Goal: Task Accomplishment & Management: Manage account settings

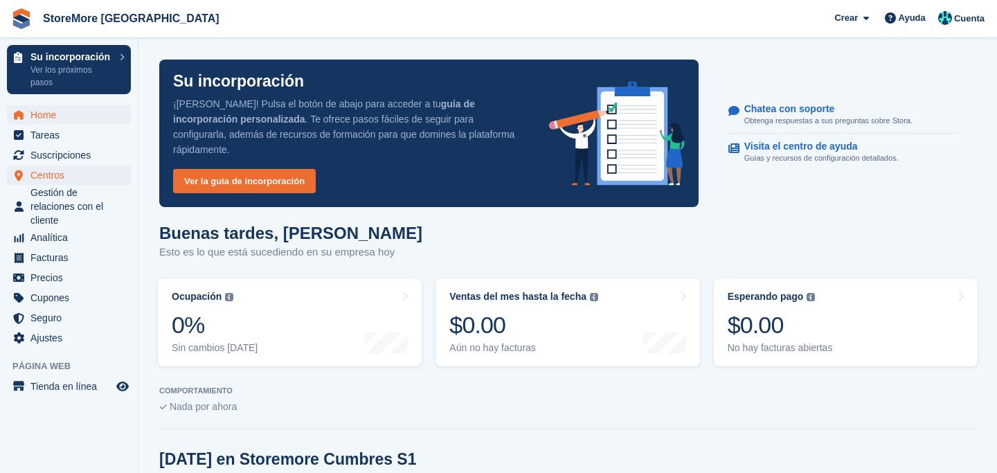
scroll to position [431, 0]
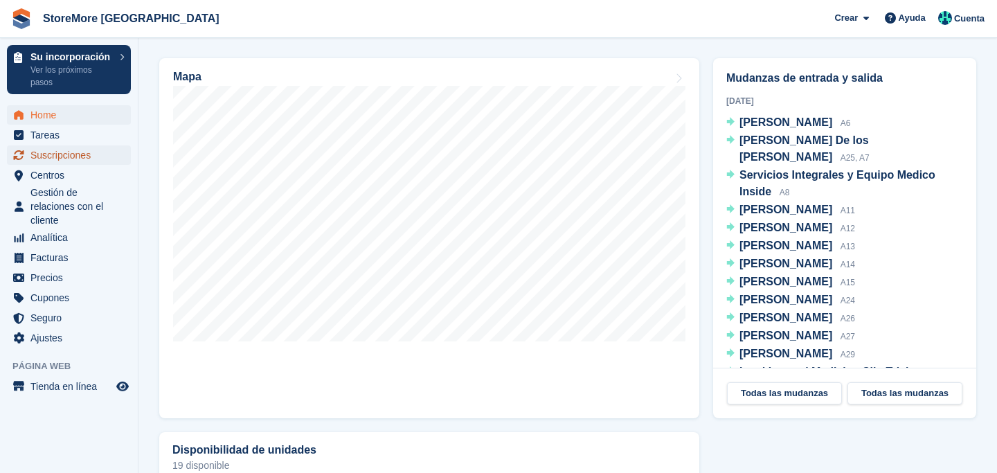
click at [61, 164] on span "Suscripciones" at bounding box center [71, 154] width 83 height 19
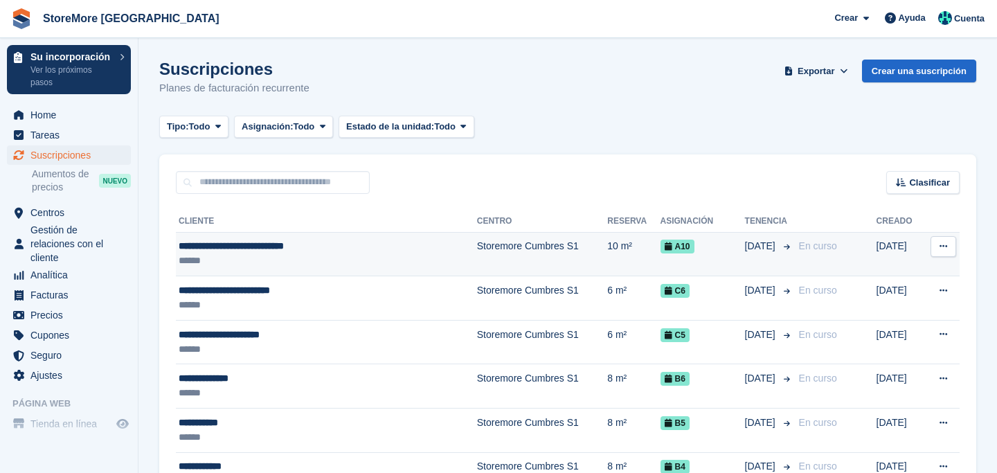
click at [258, 245] on div "**********" at bounding box center [295, 246] width 232 height 15
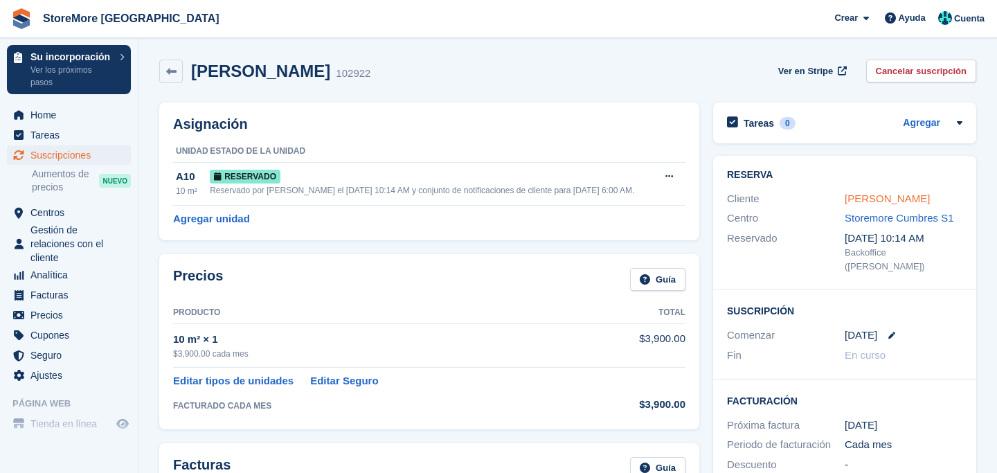
click at [889, 204] on link "[PERSON_NAME]" at bounding box center [886, 198] width 85 height 12
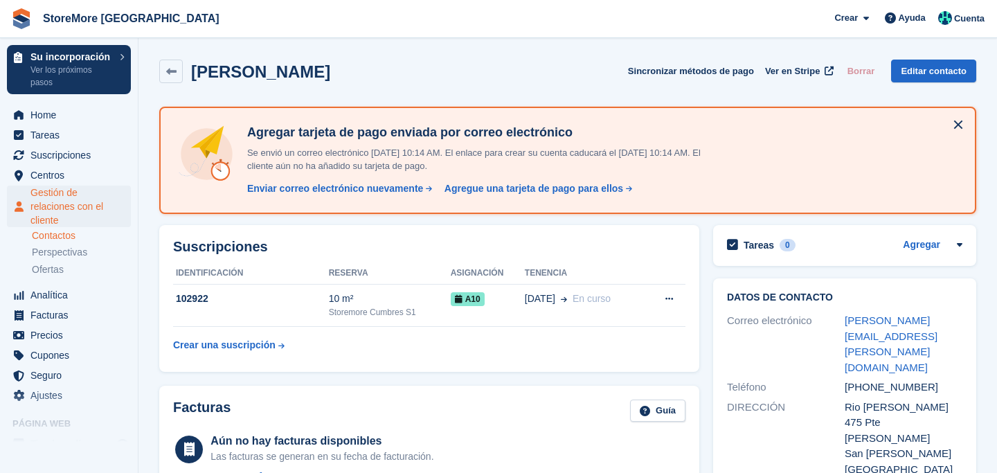
click at [955, 123] on button at bounding box center [958, 124] width 22 height 22
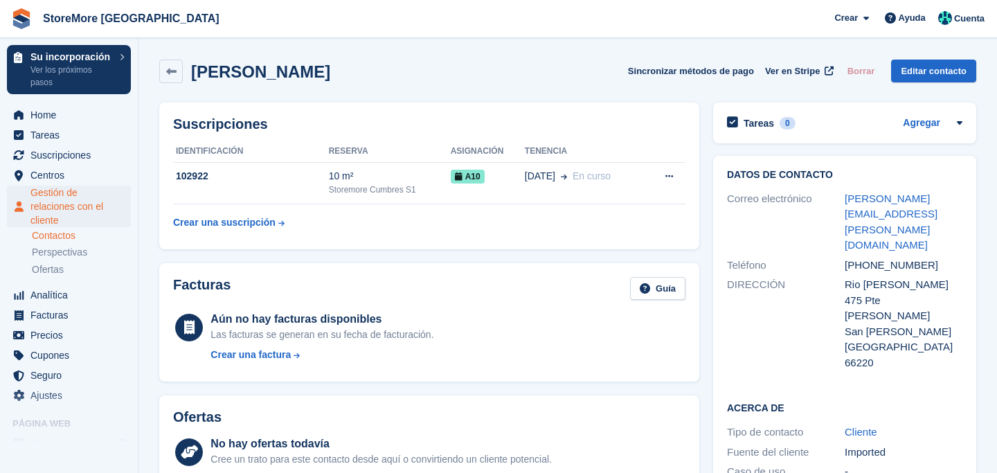
click at [863, 257] on div "[PHONE_NUMBER]" at bounding box center [903, 265] width 118 height 16
click at [736, 257] on div "Teléfono" at bounding box center [786, 265] width 118 height 16
drag, startPoint x: 736, startPoint y: 234, endPoint x: 851, endPoint y: 234, distance: 114.9
click at [851, 255] on div "Teléfono +529562865004" at bounding box center [844, 265] width 235 height 20
click at [851, 257] on div "[PHONE_NUMBER]" at bounding box center [903, 265] width 118 height 16
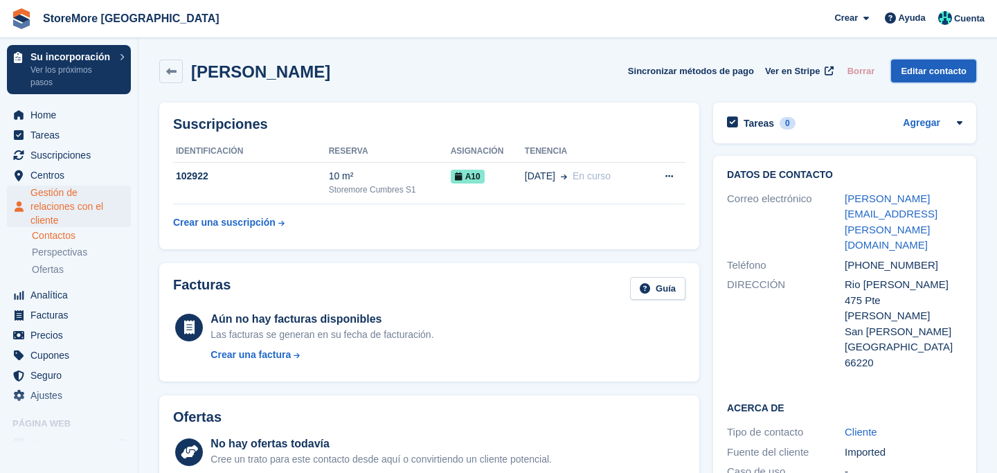
click at [914, 75] on link "Editar contacto" at bounding box center [933, 71] width 85 height 23
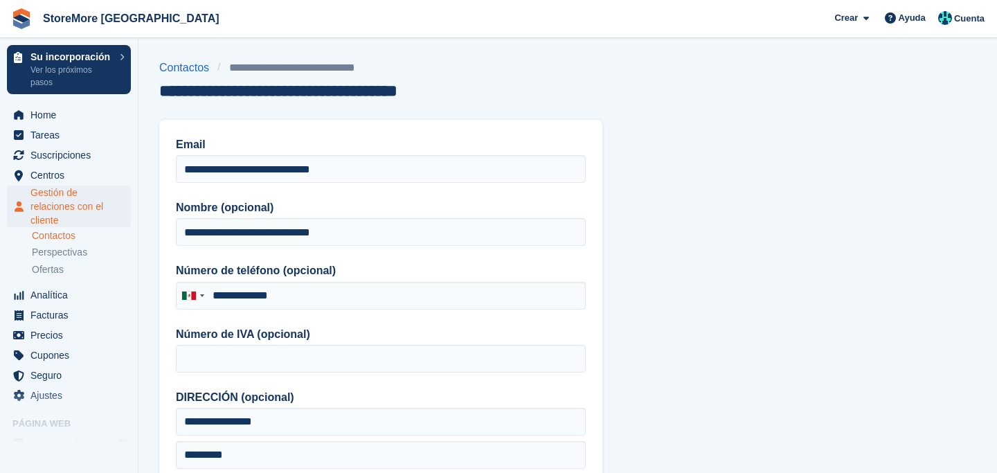
type input "**********"
click at [198, 296] on div at bounding box center [192, 295] width 32 height 26
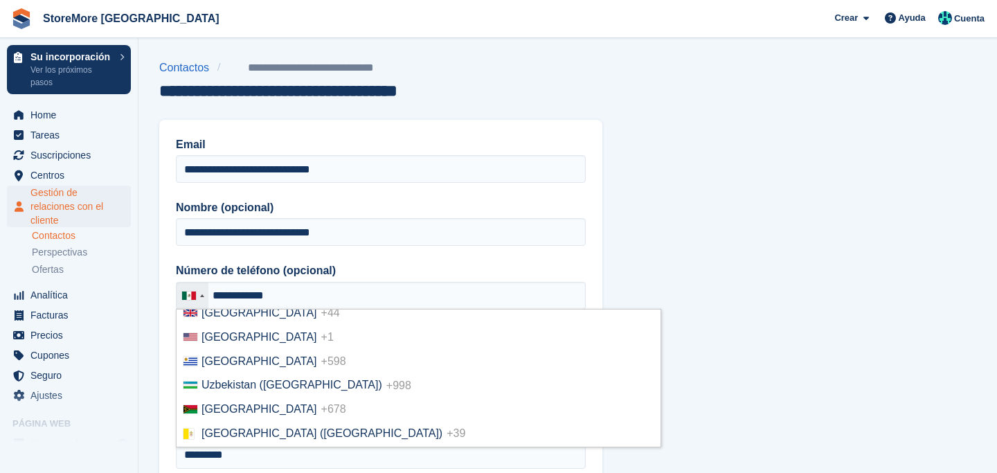
scroll to position [5648, 0]
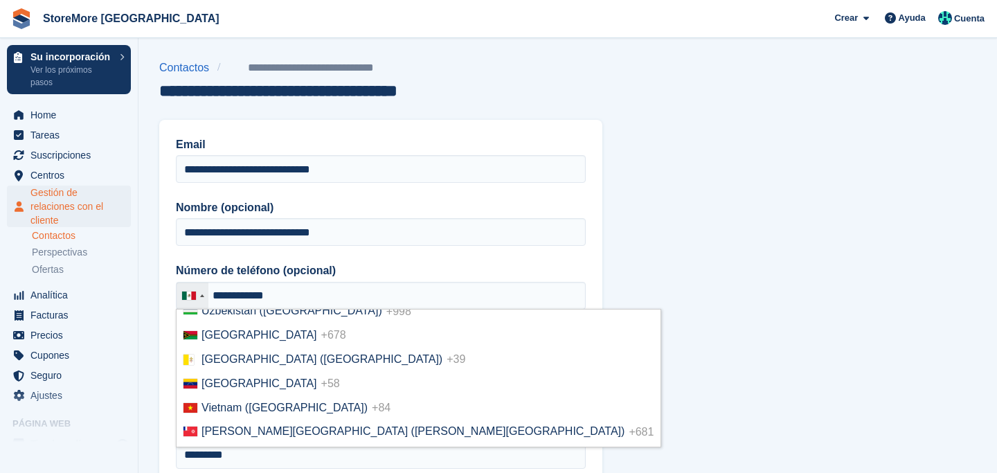
click at [231, 269] on span "United States" at bounding box center [259, 263] width 116 height 12
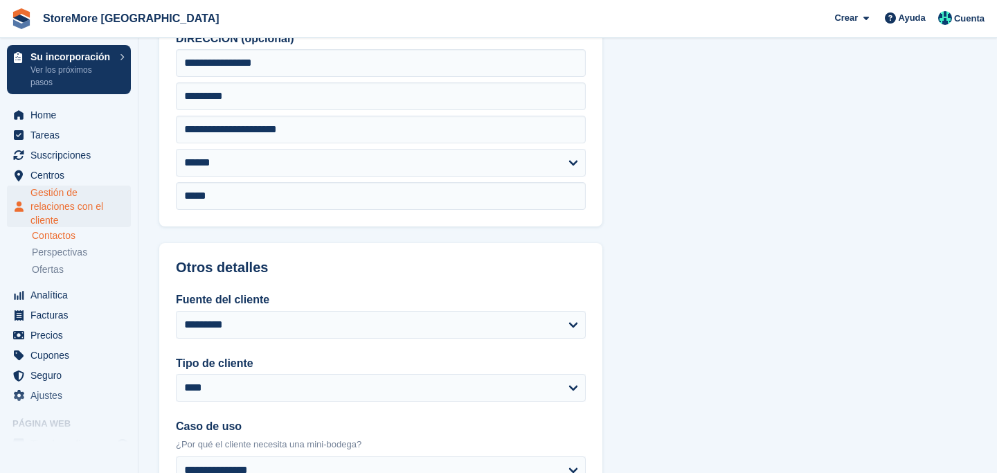
scroll to position [706, 0]
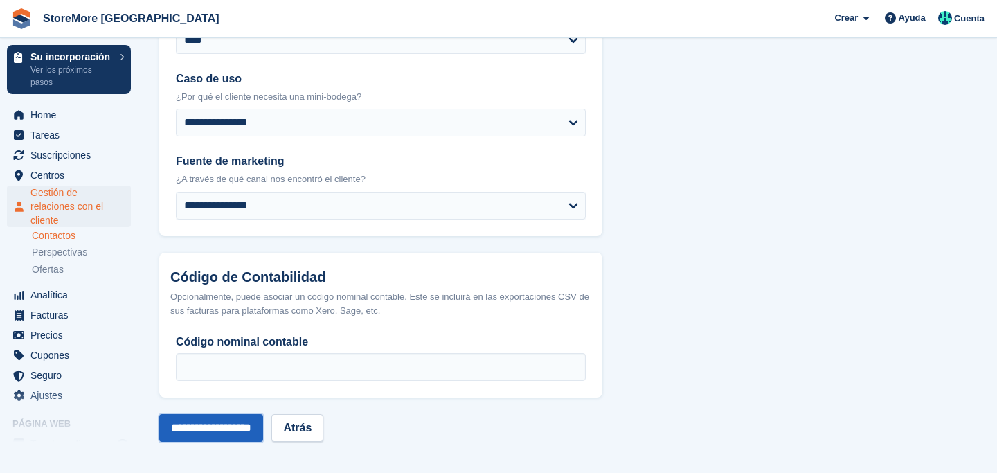
click at [205, 426] on input "**********" at bounding box center [211, 428] width 104 height 28
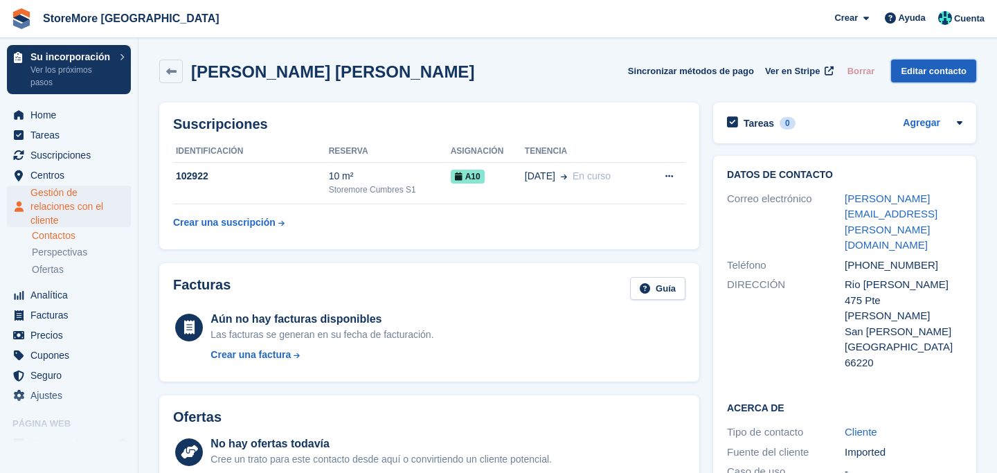
click at [952, 62] on link "Editar contacto" at bounding box center [933, 71] width 85 height 23
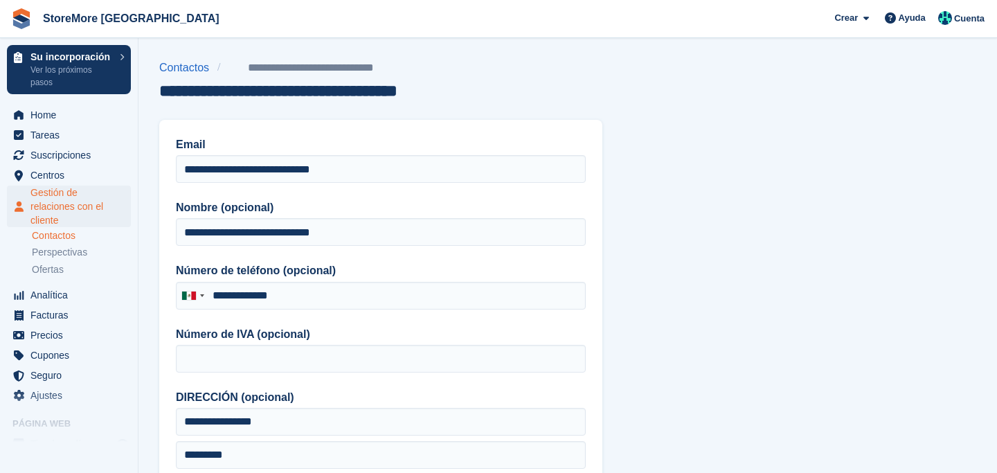
type input "**********"
click at [186, 294] on div at bounding box center [189, 295] width 14 height 8
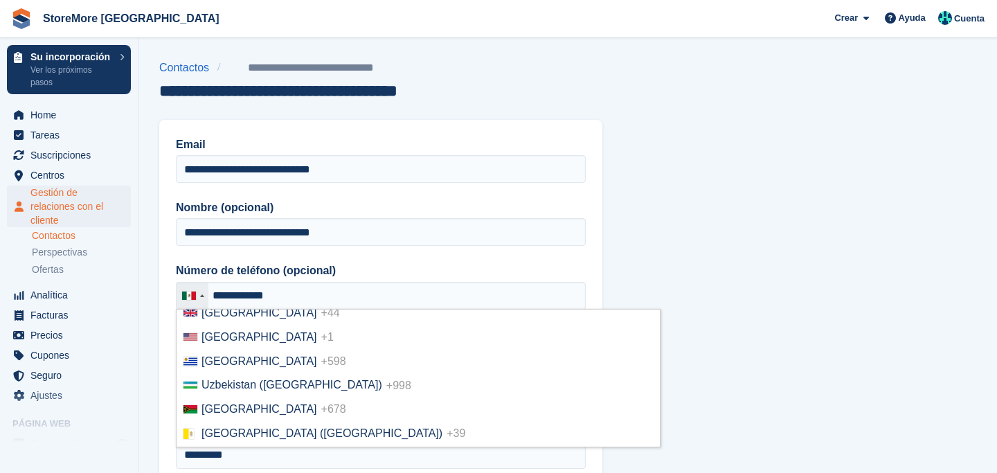
scroll to position [5648, 0]
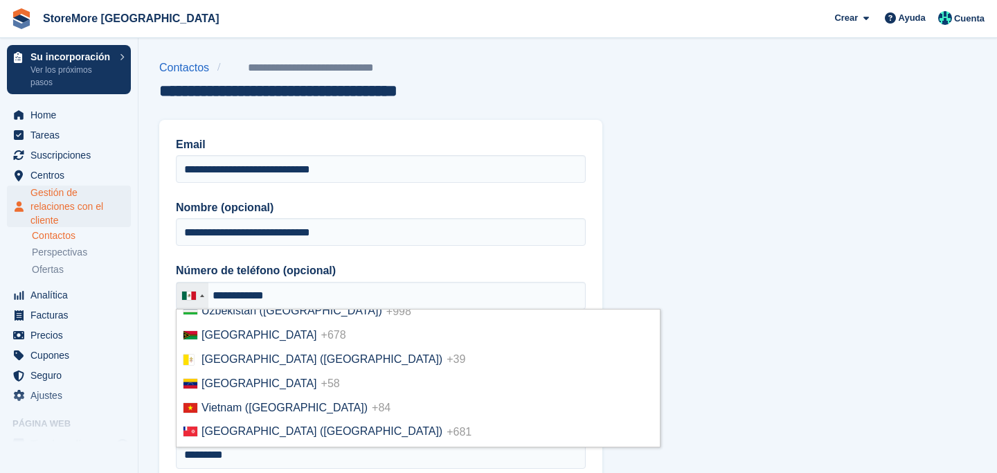
click at [216, 269] on span "United States" at bounding box center [259, 263] width 116 height 12
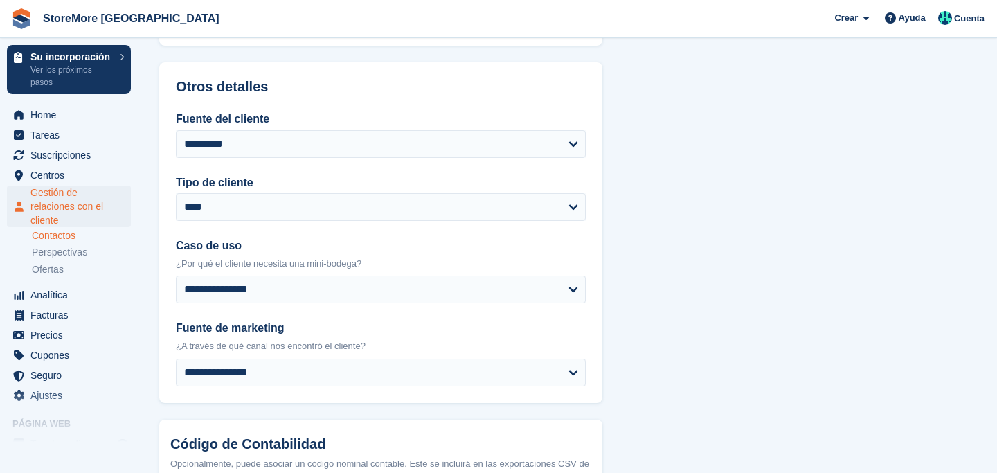
scroll to position [706, 0]
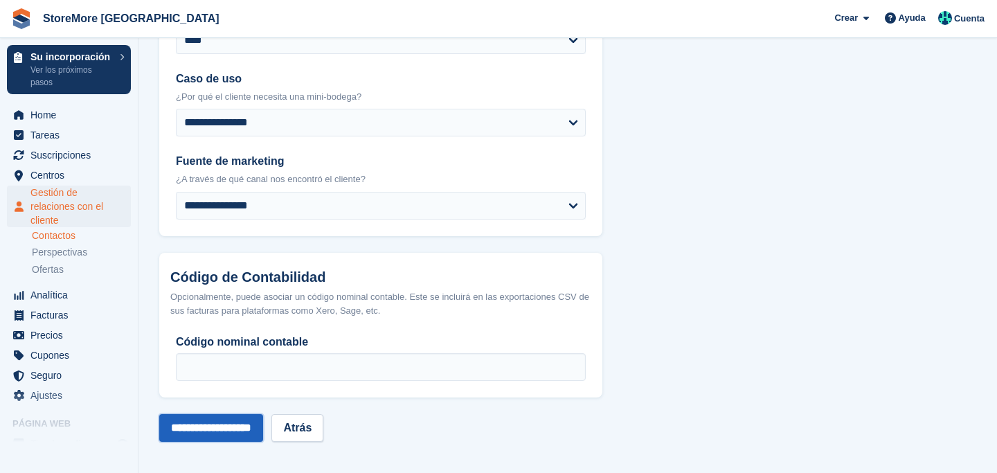
click at [204, 426] on input "**********" at bounding box center [211, 428] width 104 height 28
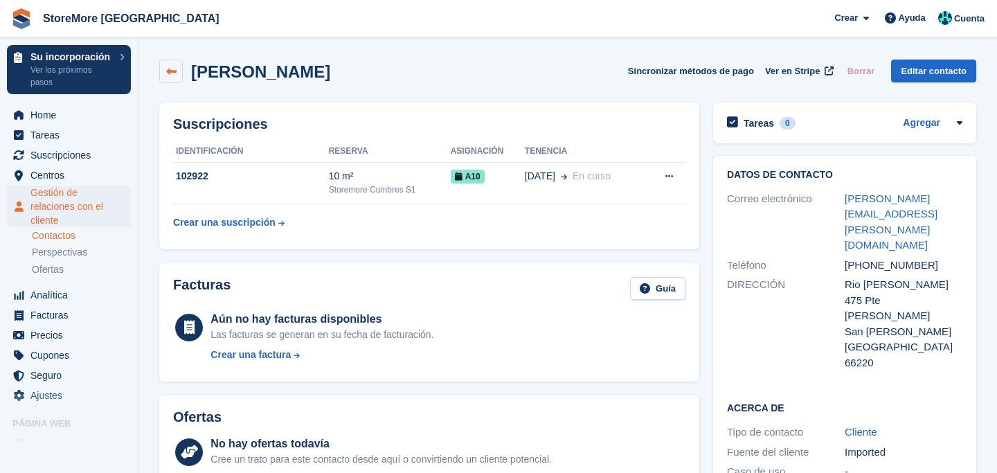
click at [166, 66] on icon at bounding box center [171, 71] width 10 height 10
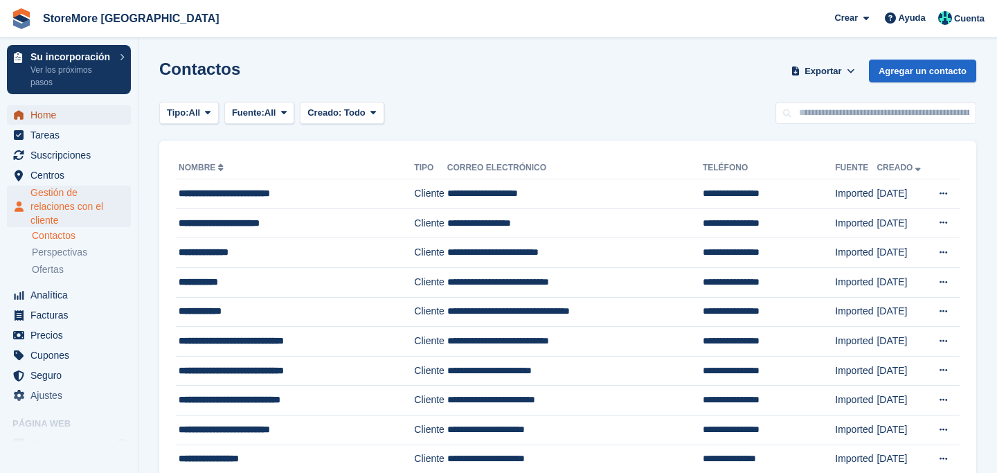
click at [46, 118] on span "Home" at bounding box center [71, 114] width 83 height 19
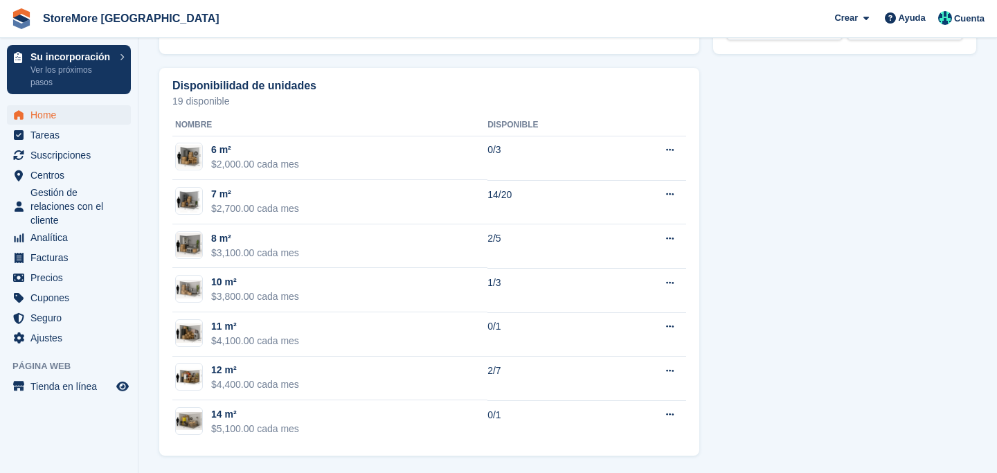
scroll to position [797, 0]
